Goal: Task Accomplishment & Management: Manage account settings

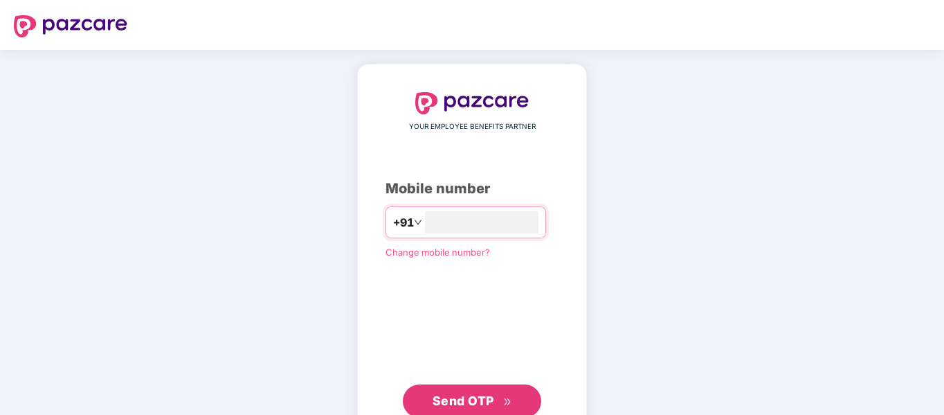
type input "**********"
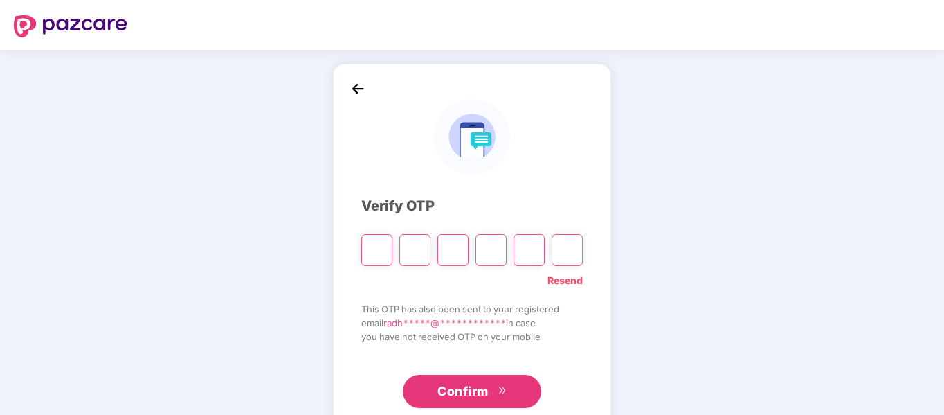
type input "*"
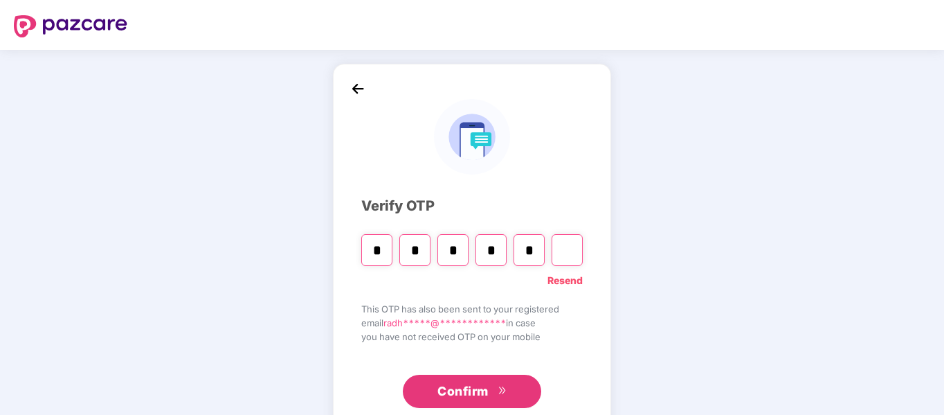
type input "*"
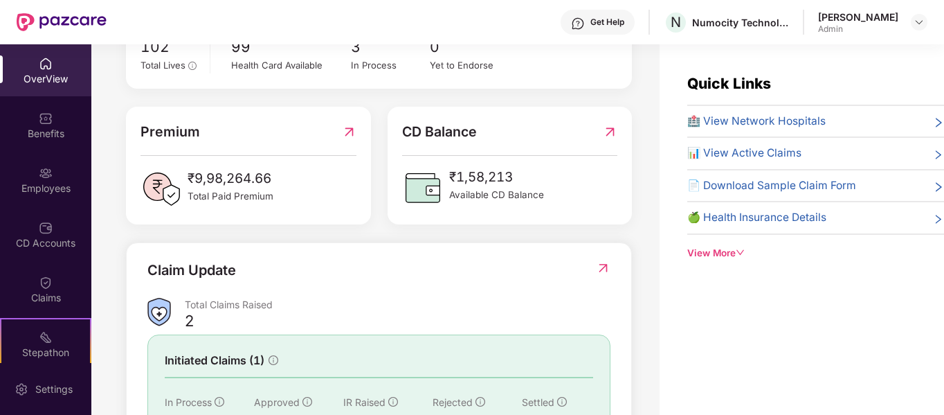
scroll to position [154, 0]
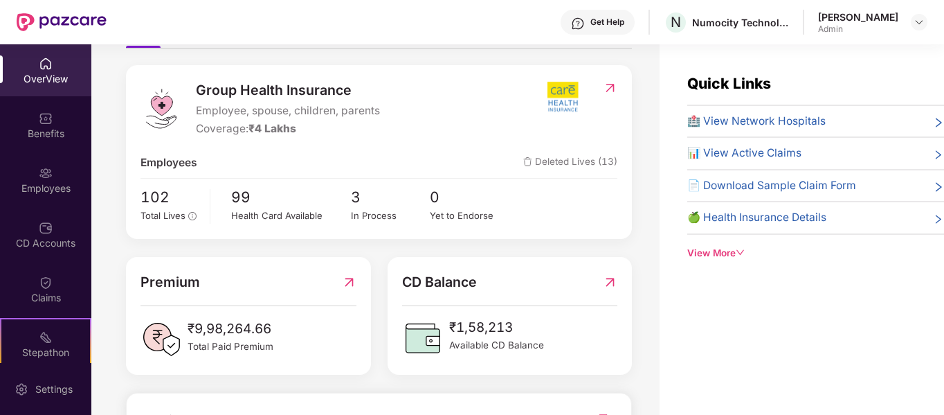
click at [42, 86] on div "OverView" at bounding box center [45, 70] width 91 height 52
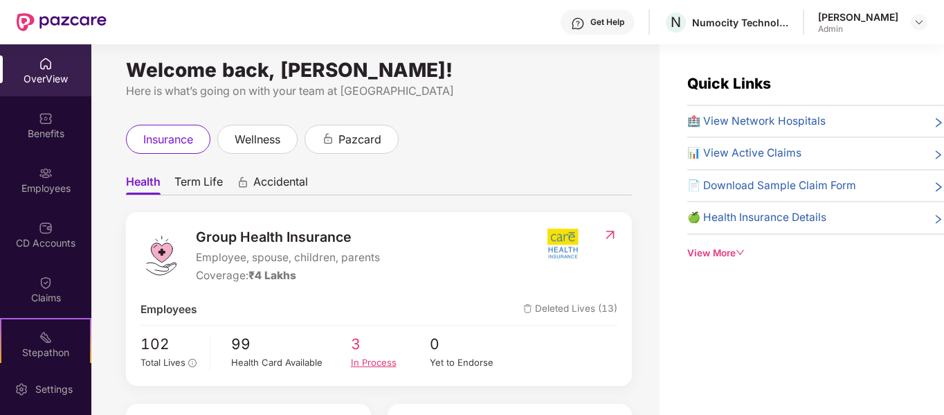
scroll to position [0, 0]
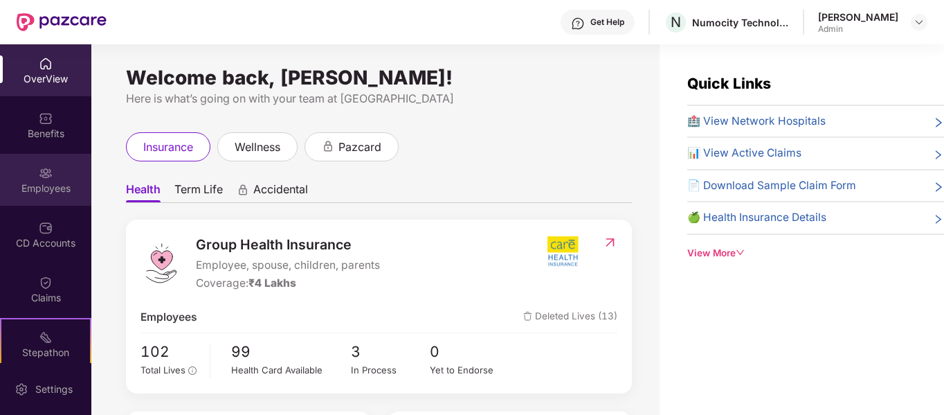
click at [37, 196] on div "Employees" at bounding box center [45, 180] width 91 height 52
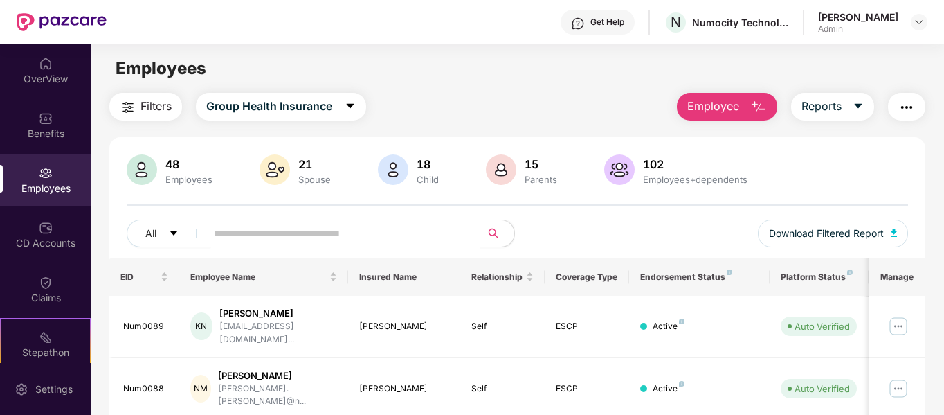
click at [343, 246] on span at bounding box center [339, 233] width 284 height 28
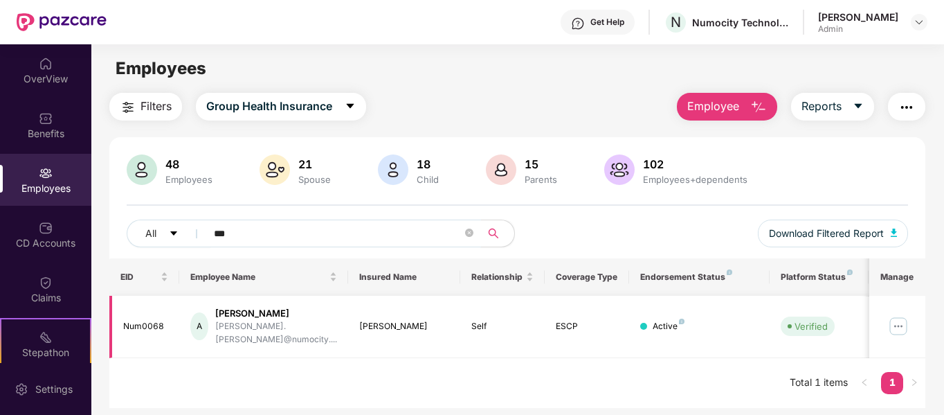
type input "***"
click at [907, 322] on img at bounding box center [899, 326] width 22 height 22
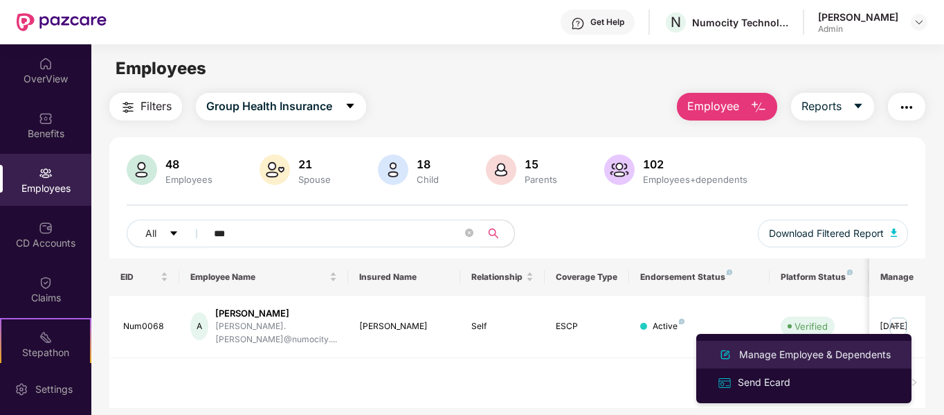
click at [788, 352] on div "Manage Employee & Dependents" at bounding box center [815, 354] width 157 height 15
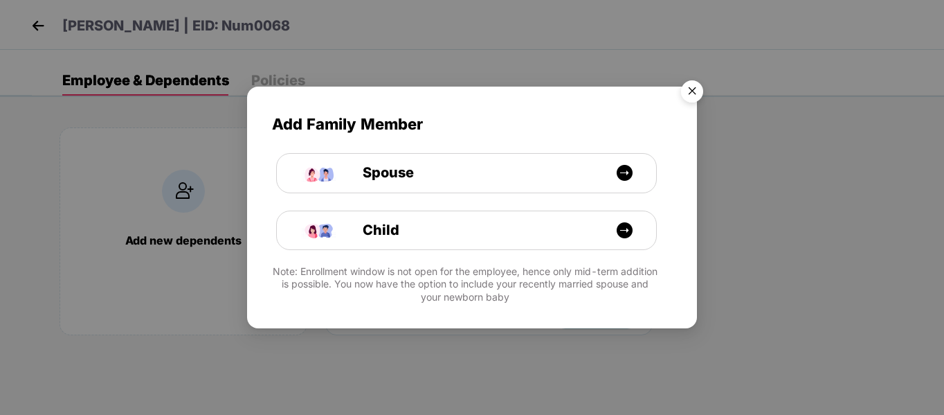
click at [691, 88] on img "Close" at bounding box center [692, 93] width 39 height 39
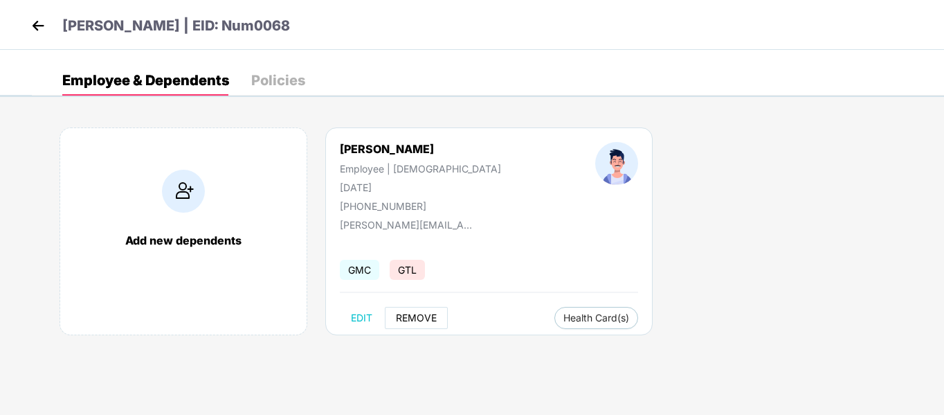
click at [434, 319] on span "REMOVE" at bounding box center [416, 317] width 41 height 11
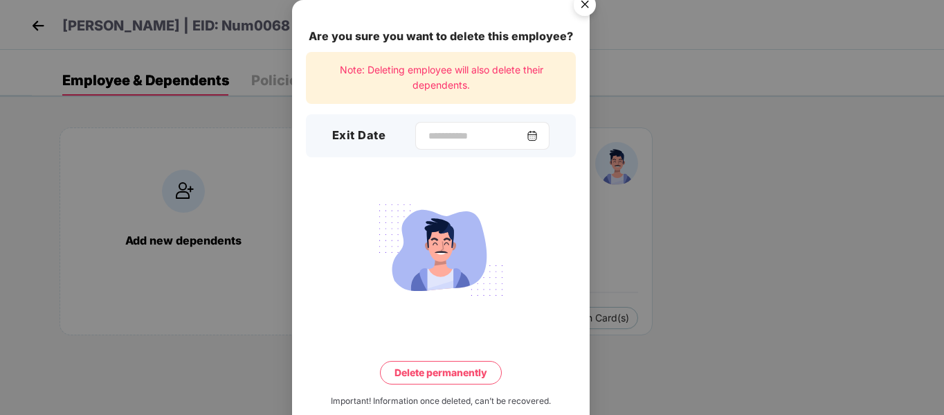
click at [536, 138] on img at bounding box center [532, 135] width 11 height 11
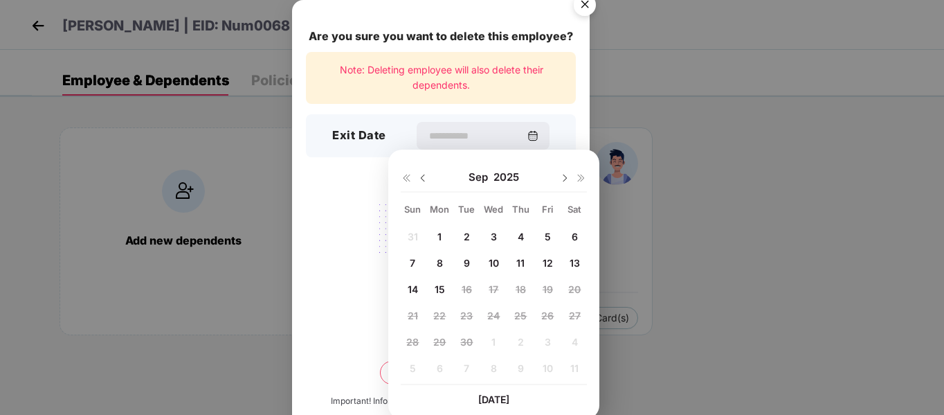
click at [546, 263] on span "12" at bounding box center [548, 263] width 10 height 12
type input "**********"
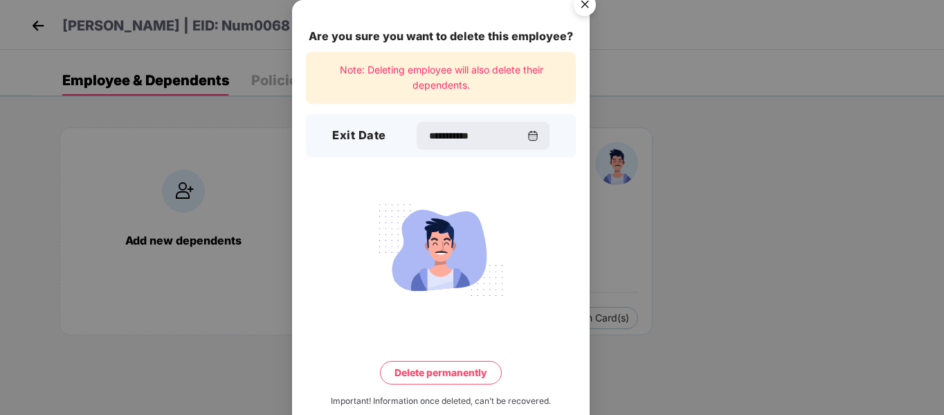
click at [701, 248] on div "**********" at bounding box center [472, 207] width 944 height 415
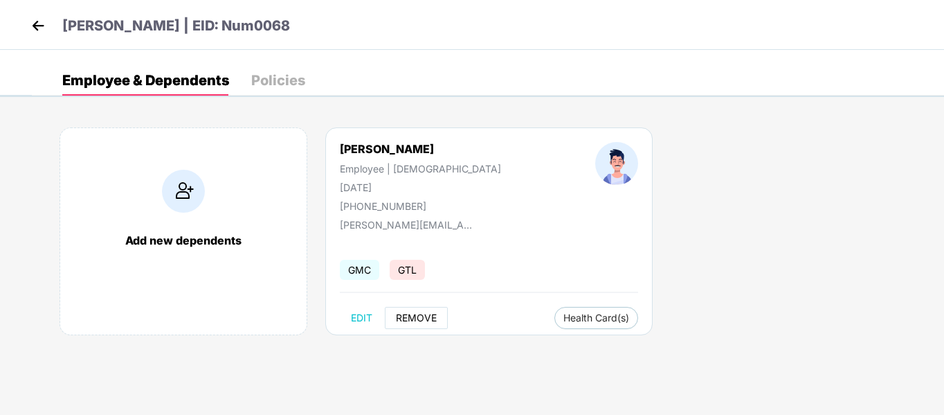
click at [425, 323] on span "REMOVE" at bounding box center [416, 317] width 41 height 11
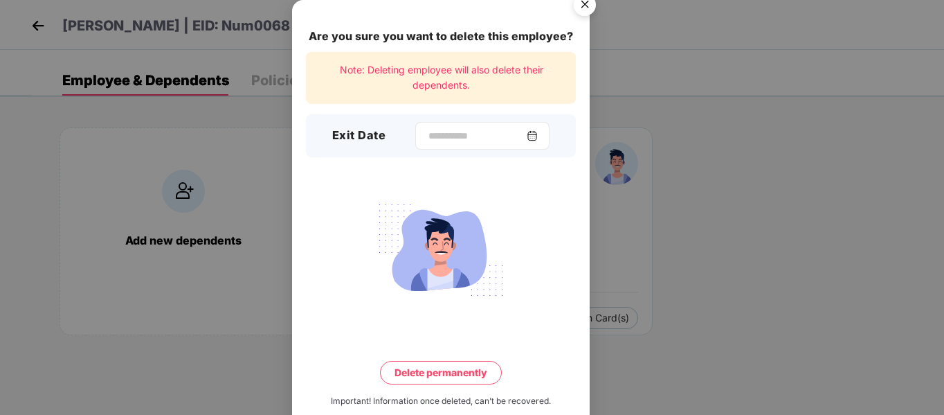
click at [538, 140] on img at bounding box center [532, 135] width 11 height 11
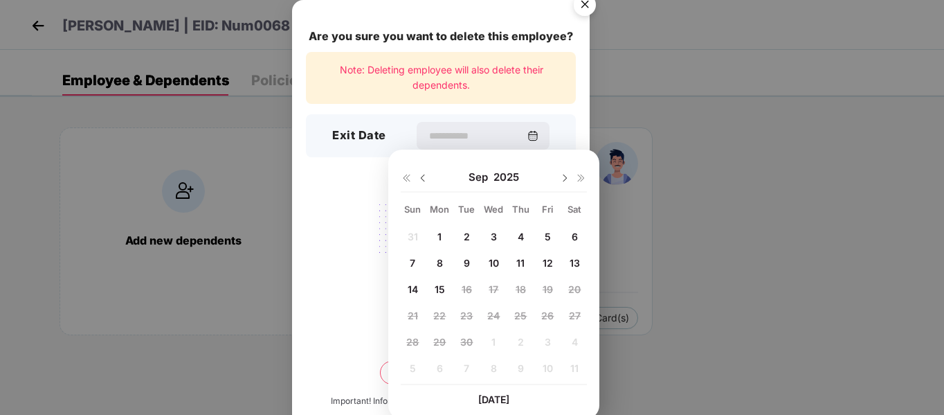
click at [547, 264] on span "12" at bounding box center [548, 263] width 10 height 12
type input "**********"
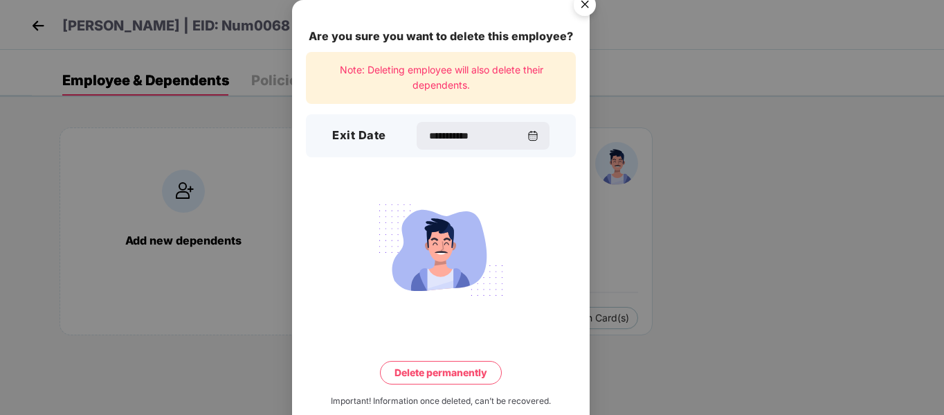
click at [458, 372] on button "Delete permanently" at bounding box center [441, 373] width 122 height 24
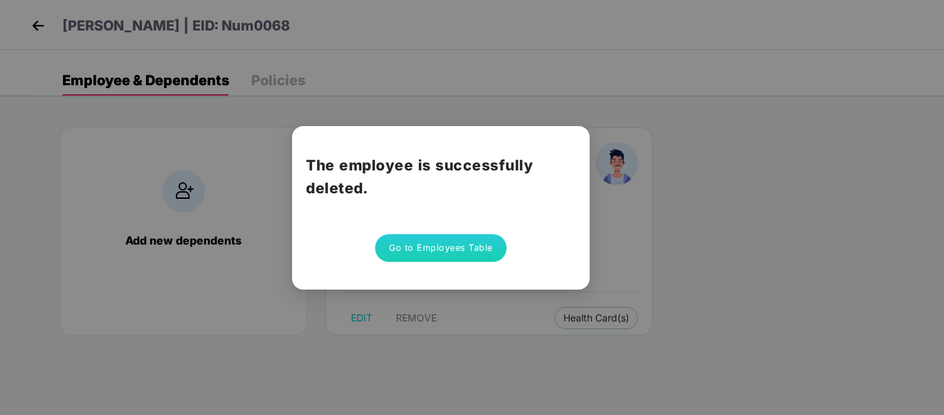
click at [784, 228] on div "The employee is successfully deleted. Go to Employees Table" at bounding box center [472, 207] width 944 height 415
click at [784, 246] on div "The employee is successfully deleted. Go to Employees Table" at bounding box center [472, 207] width 944 height 415
click at [457, 258] on button "Go to Employees Table" at bounding box center [441, 248] width 132 height 28
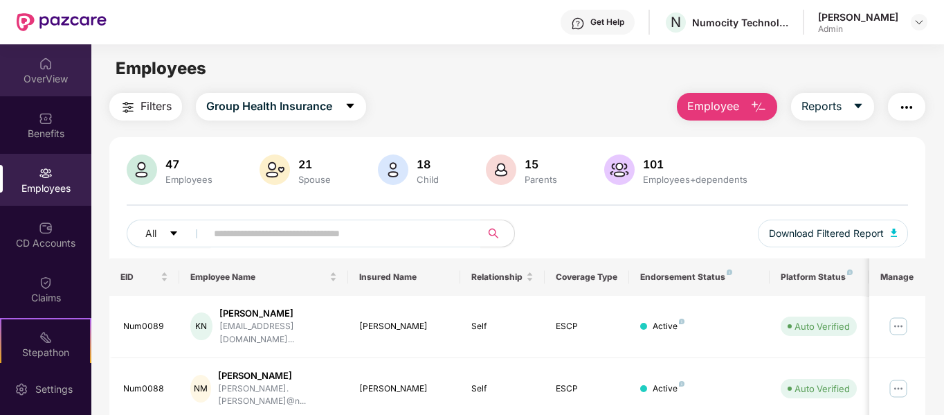
click at [37, 73] on div "OverView" at bounding box center [45, 79] width 91 height 14
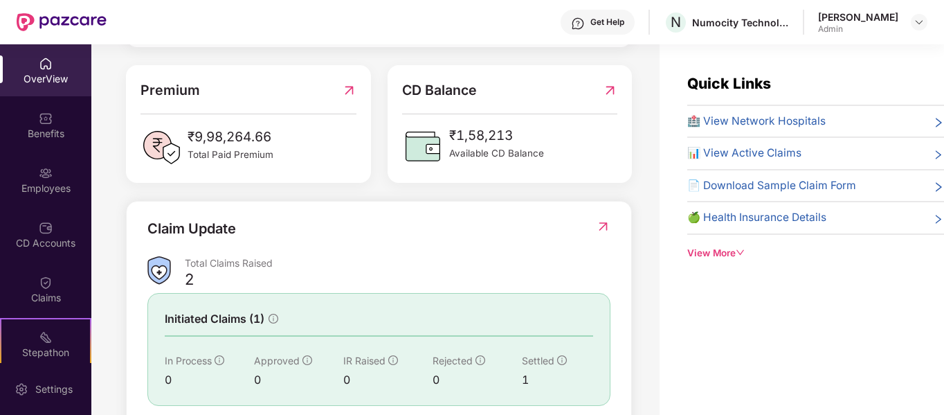
scroll to position [431, 0]
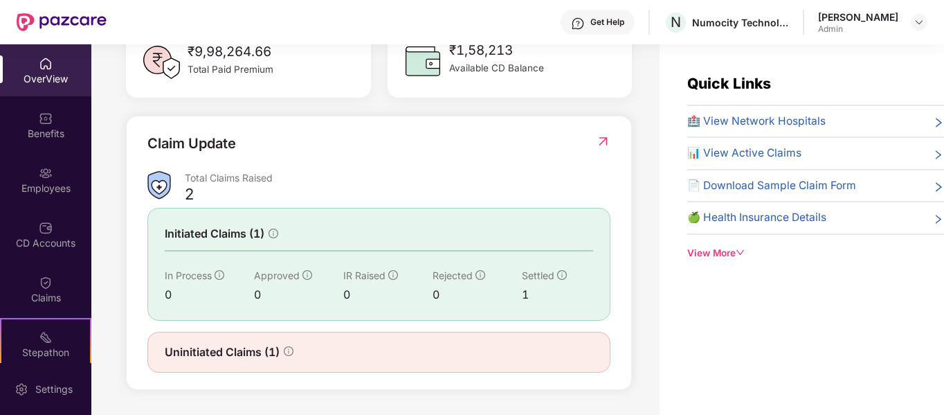
click at [23, 76] on div "OverView" at bounding box center [45, 79] width 91 height 14
click at [41, 133] on div "Benefits" at bounding box center [45, 134] width 91 height 14
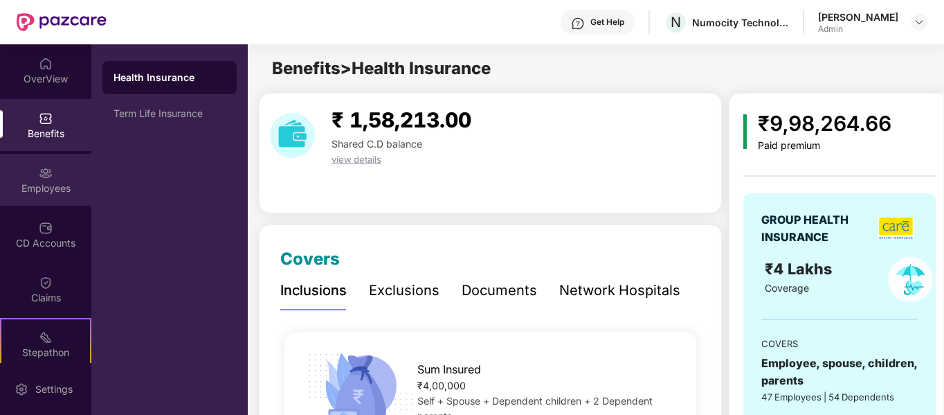
click at [39, 193] on div "Employees" at bounding box center [45, 188] width 91 height 14
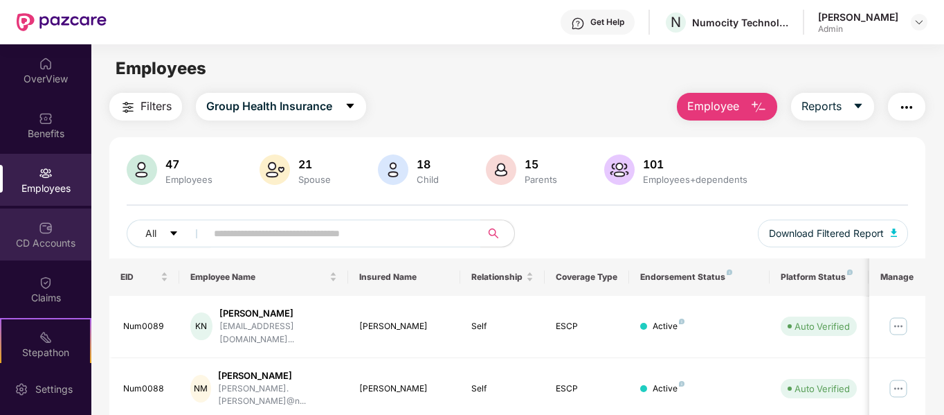
click at [35, 245] on div "CD Accounts" at bounding box center [45, 243] width 91 height 14
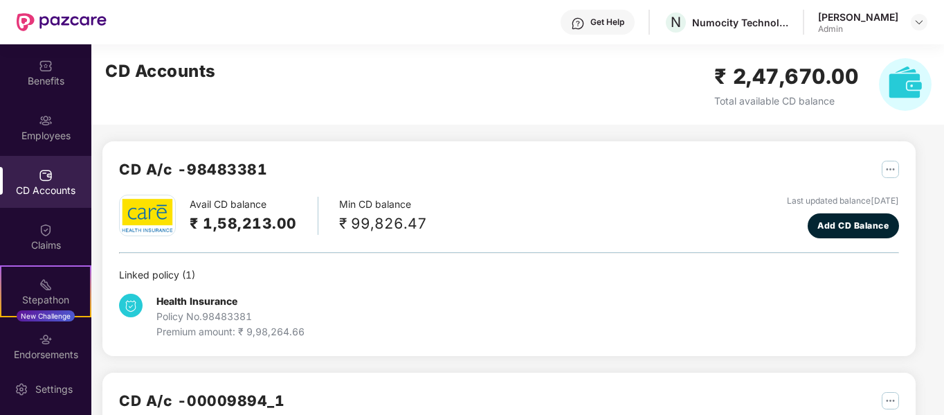
scroll to position [119, 0]
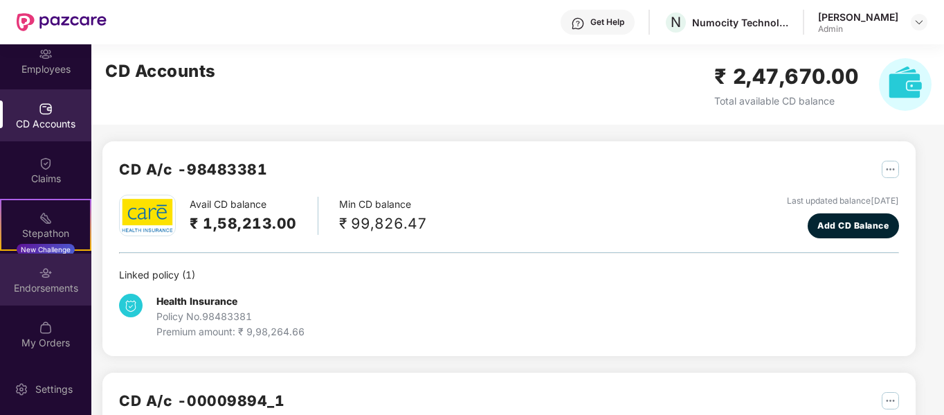
click at [37, 295] on div "Endorsements" at bounding box center [45, 279] width 91 height 52
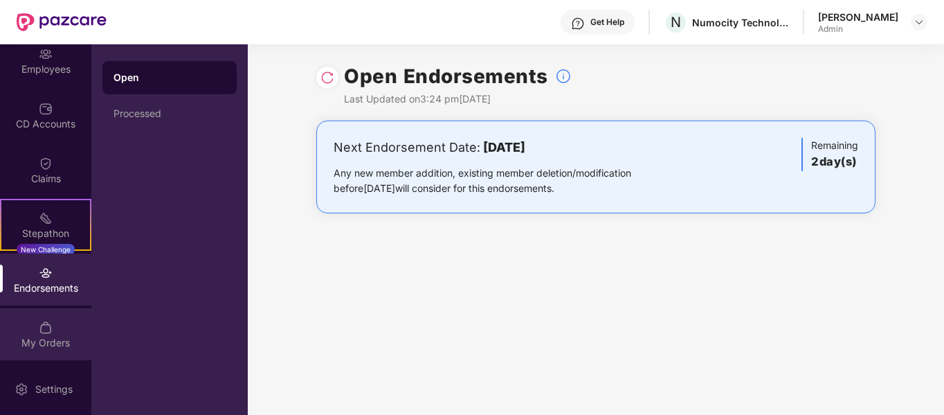
click at [32, 324] on div "My Orders" at bounding box center [45, 334] width 91 height 52
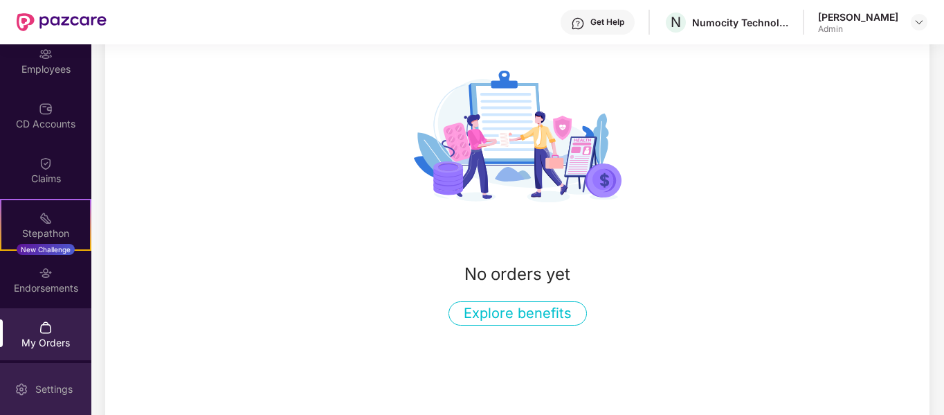
scroll to position [181, 0]
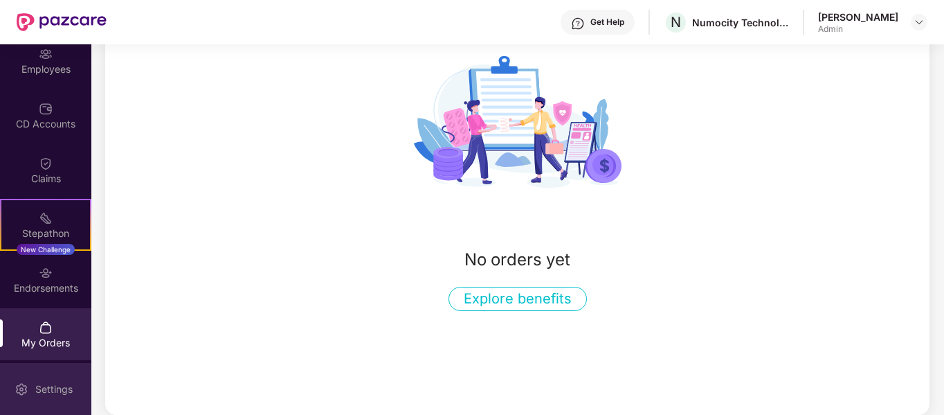
click at [39, 378] on div "Settings" at bounding box center [45, 389] width 91 height 52
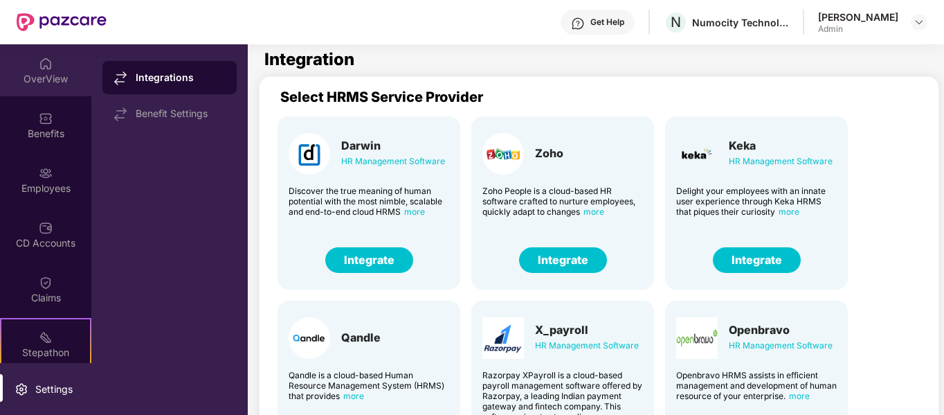
click at [45, 64] on img at bounding box center [46, 64] width 14 height 14
